Goal: Information Seeking & Learning: Learn about a topic

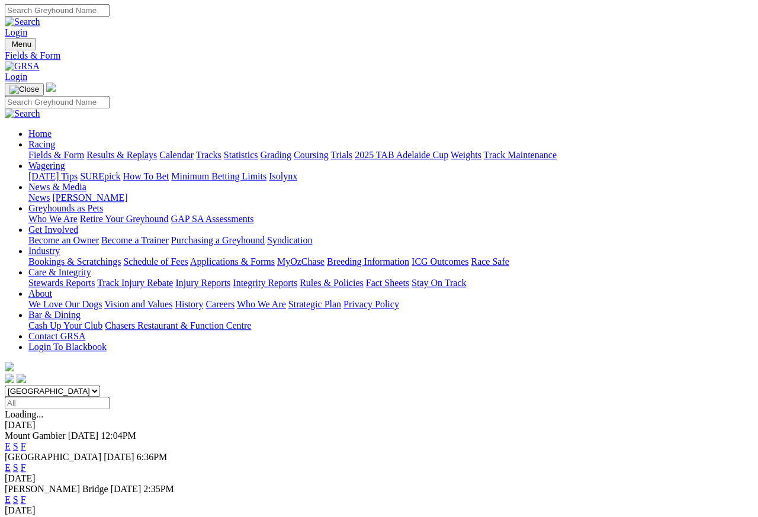
scroll to position [10, 0]
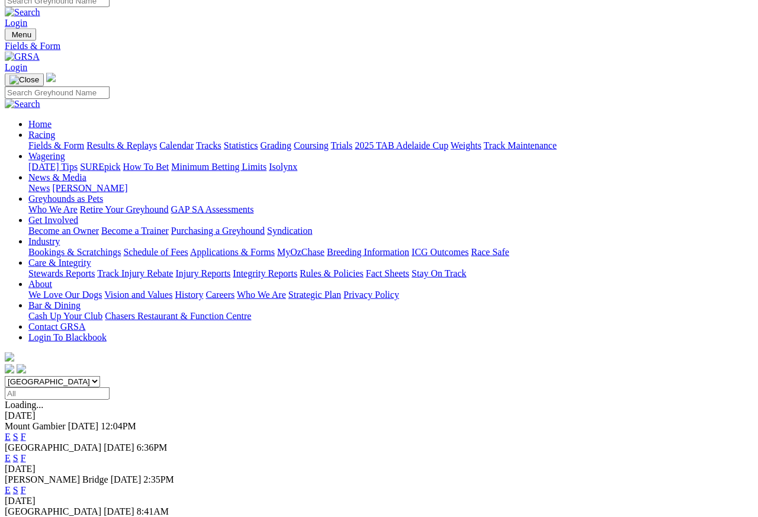
click at [91, 258] on link "Care & Integrity" at bounding box center [59, 263] width 63 height 10
click at [297, 268] on link "Integrity Reports" at bounding box center [265, 273] width 65 height 10
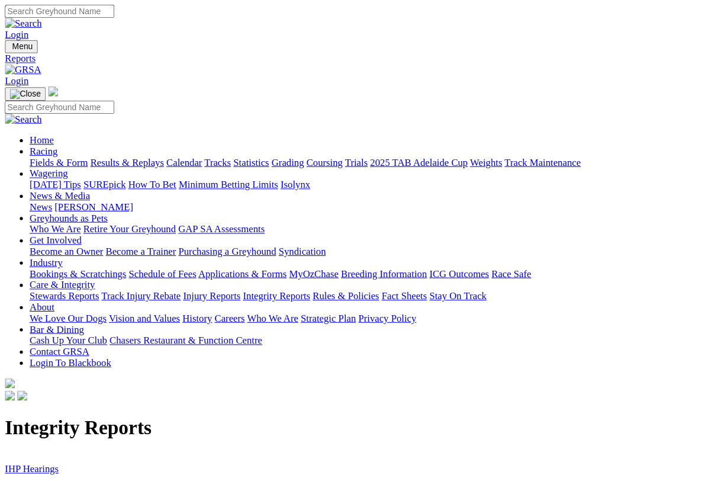
scroll to position [2, 0]
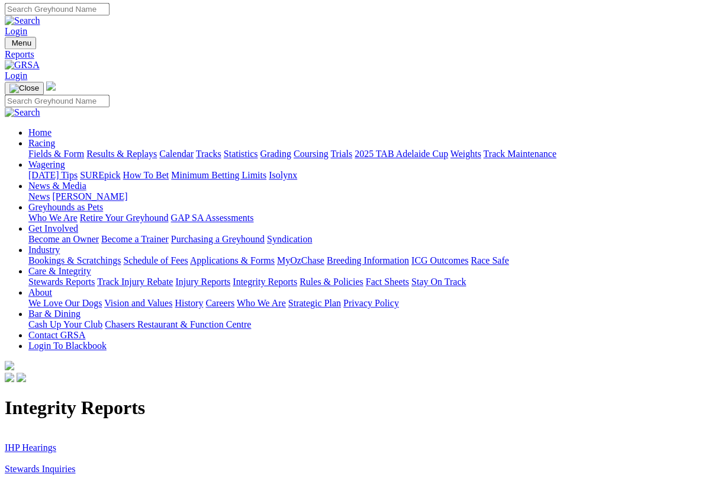
click at [62, 460] on link "Stewards Inquiries" at bounding box center [40, 469] width 71 height 10
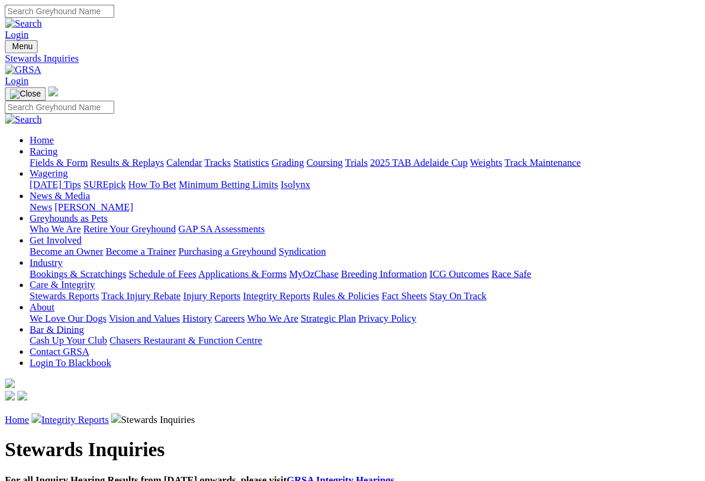
scroll to position [2, 0]
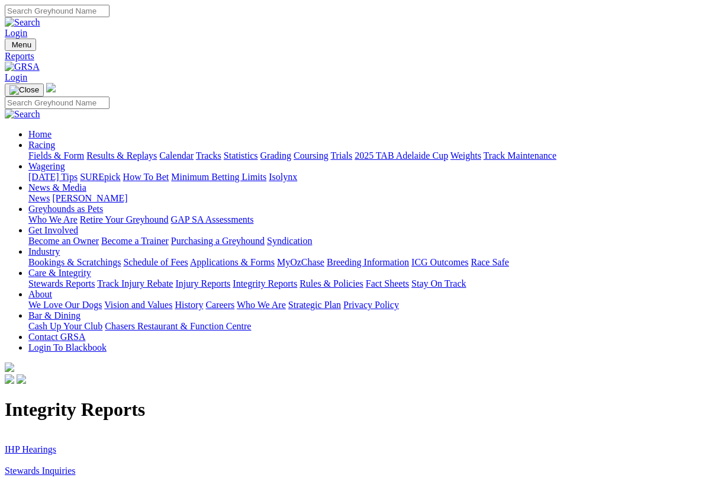
scroll to position [2, 0]
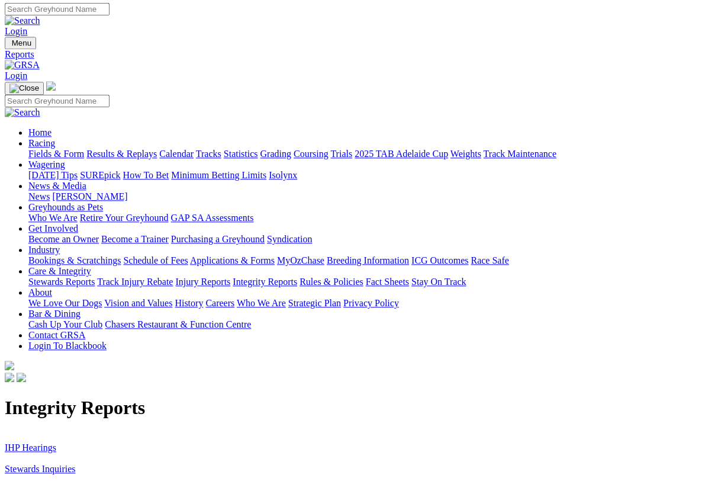
click at [37, 442] on link "IHP Hearings" at bounding box center [31, 447] width 52 height 10
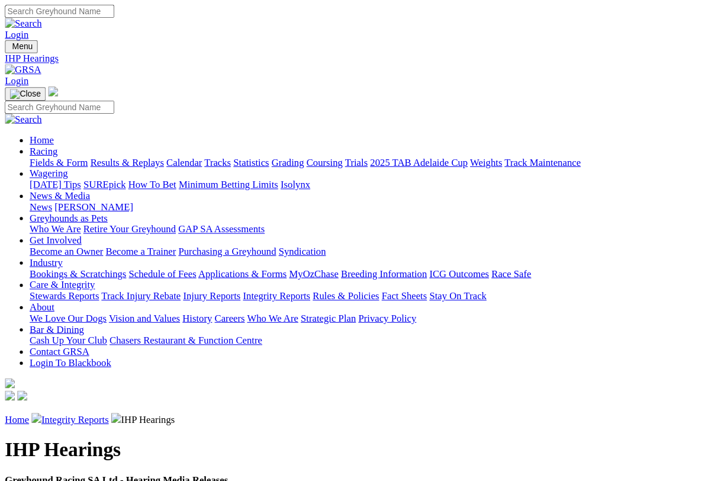
scroll to position [2, 0]
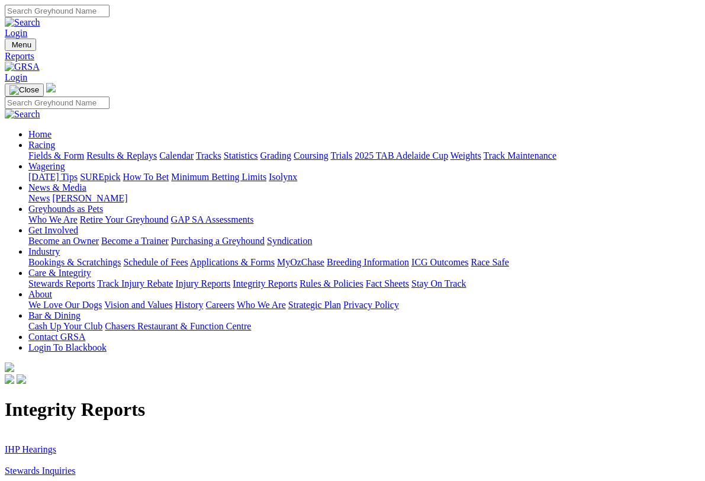
scroll to position [2, 0]
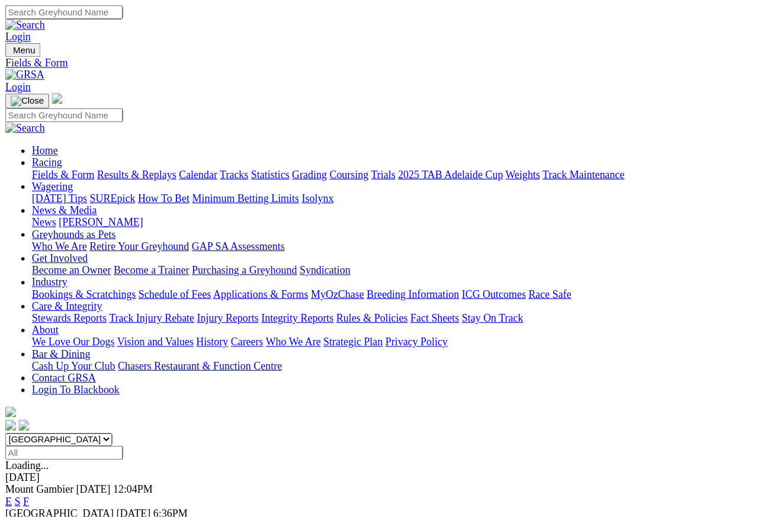
scroll to position [5, 0]
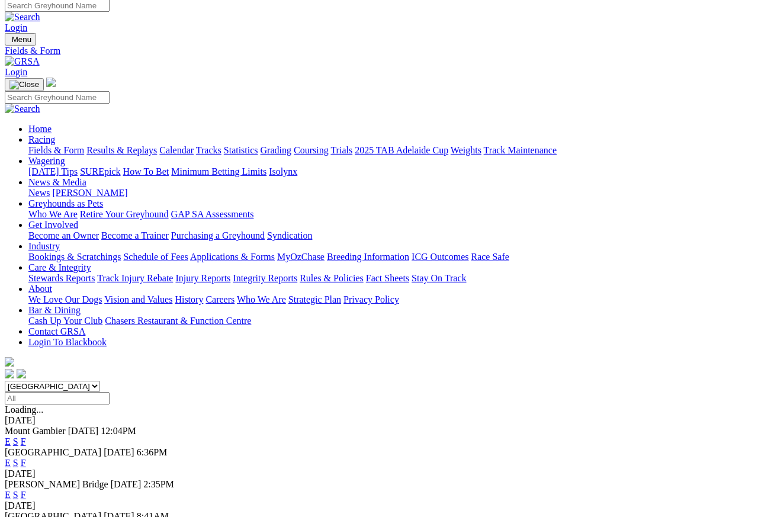
click at [55, 134] on link "Racing" at bounding box center [41, 139] width 27 height 10
click at [86, 177] on link "News & Media" at bounding box center [57, 182] width 58 height 10
click at [127, 188] on link "[PERSON_NAME]" at bounding box center [89, 193] width 75 height 10
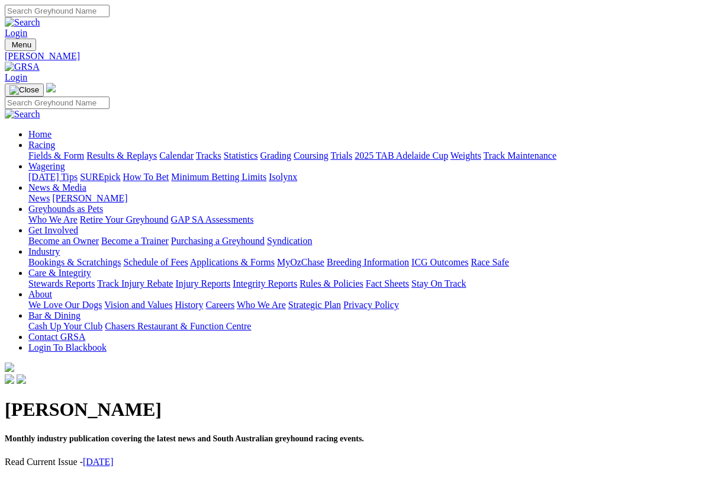
scroll to position [2, 0]
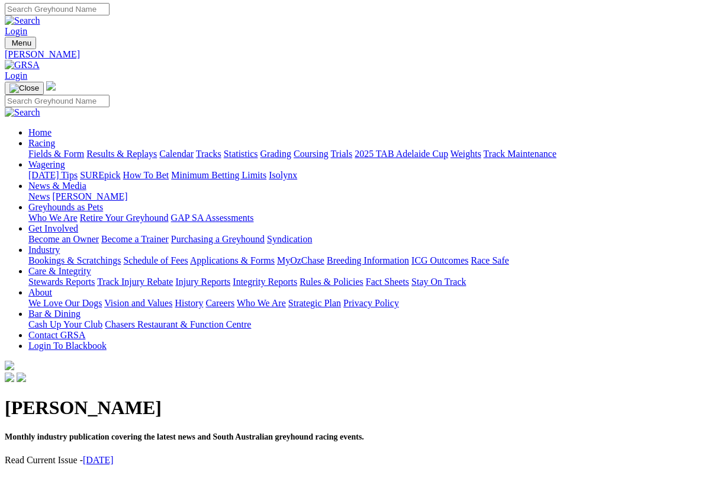
click at [114, 455] on link "[DATE]" at bounding box center [98, 460] width 31 height 10
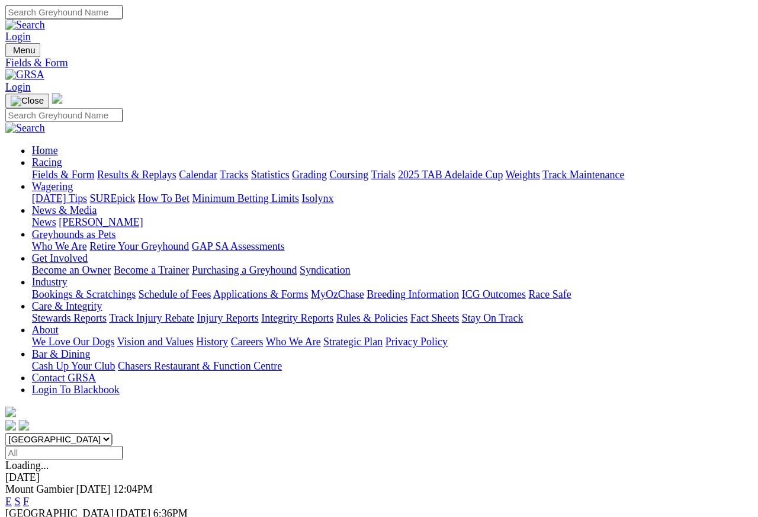
scroll to position [5, 0]
